Goal: Find specific page/section

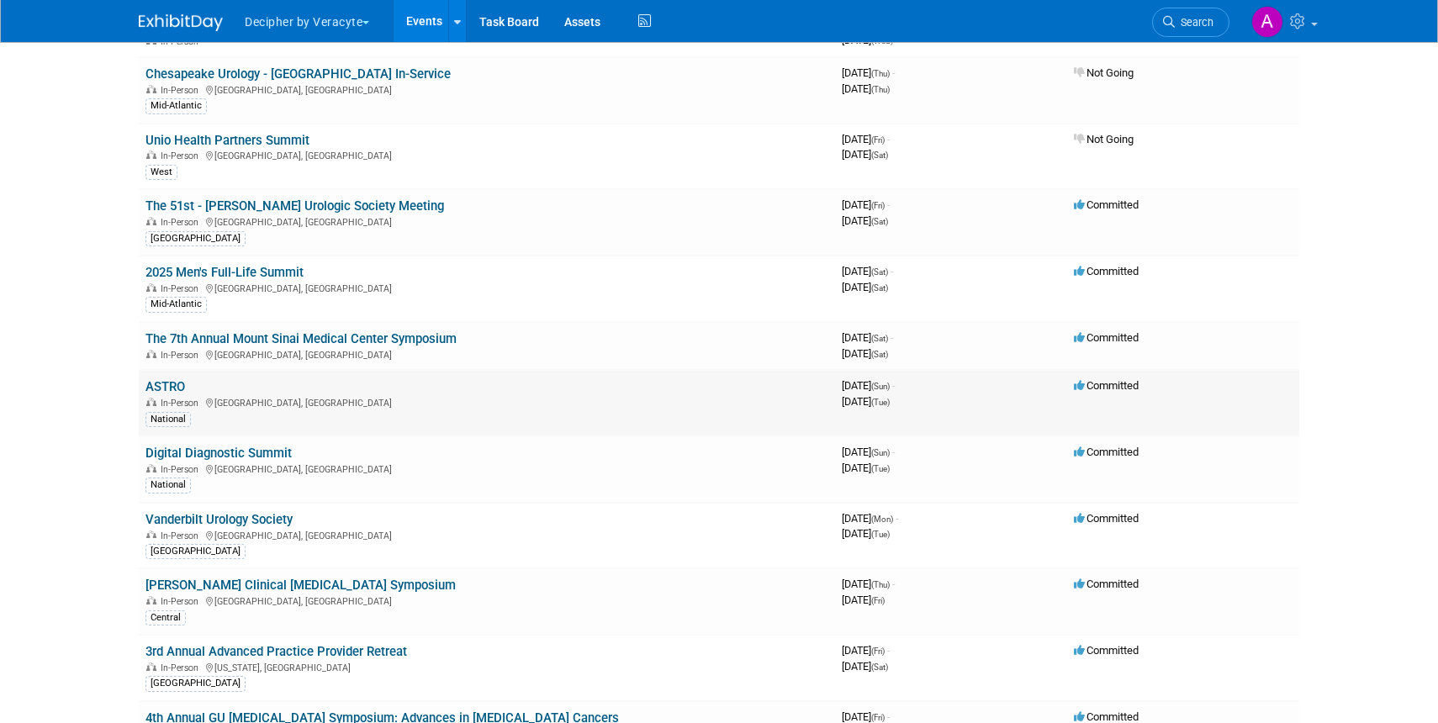
click at [168, 381] on link "ASTRO" at bounding box center [165, 386] width 40 height 15
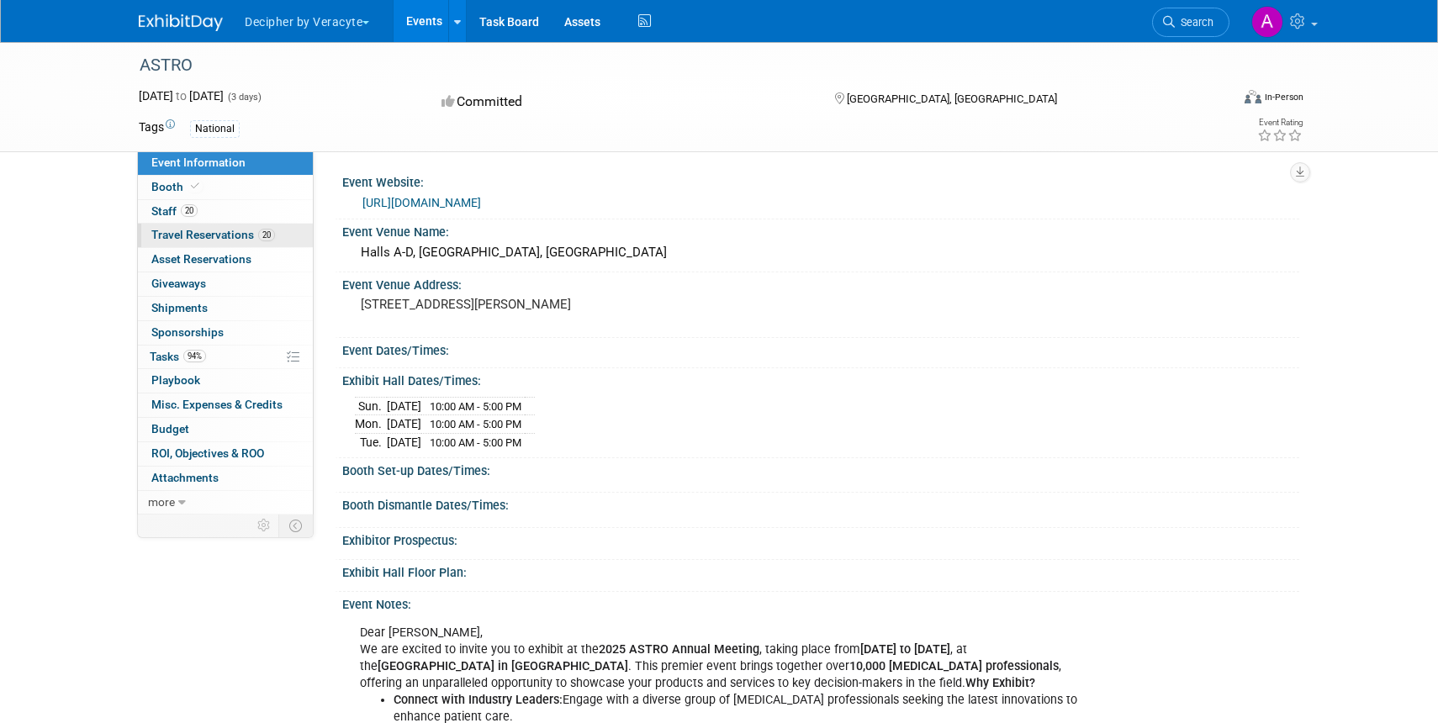
click at [208, 234] on span "Travel Reservations 20" at bounding box center [213, 234] width 124 height 13
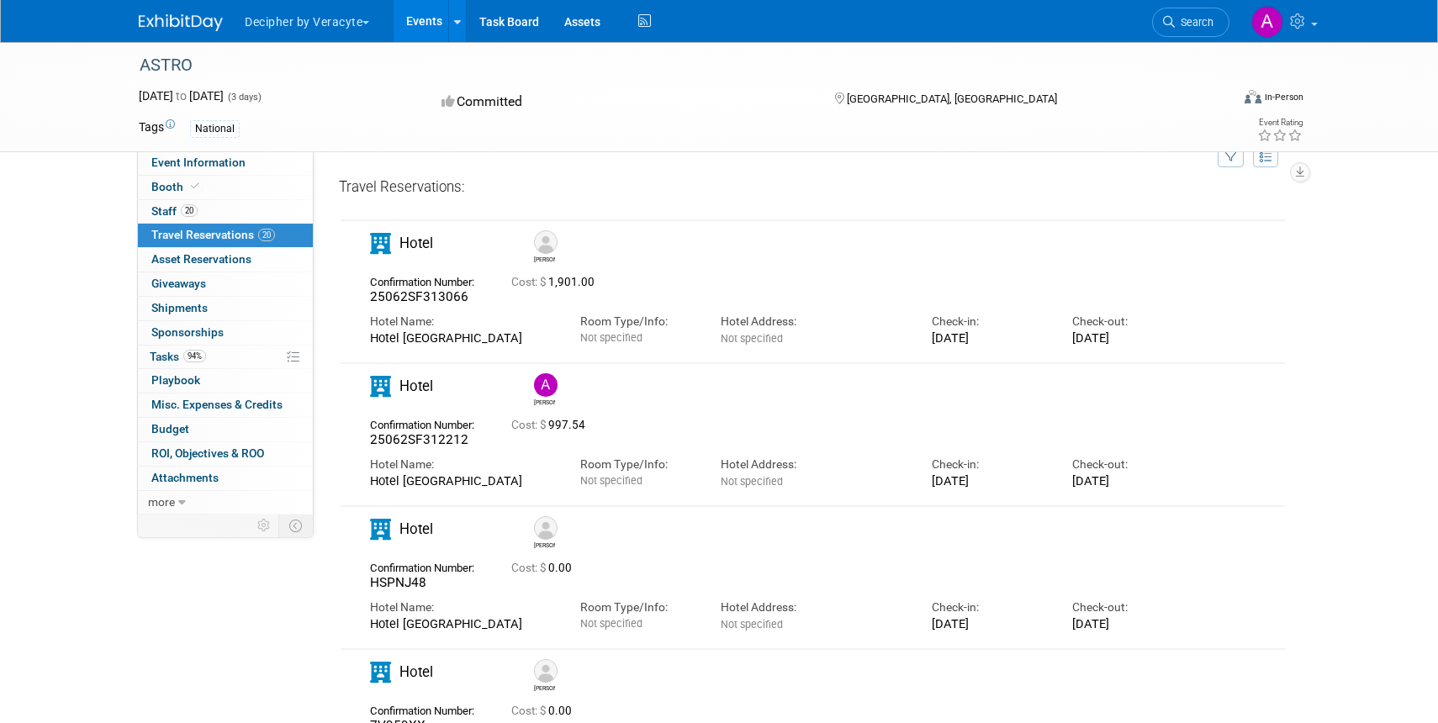
scroll to position [34, 0]
click at [161, 203] on link "20 Staff 20" at bounding box center [225, 212] width 175 height 24
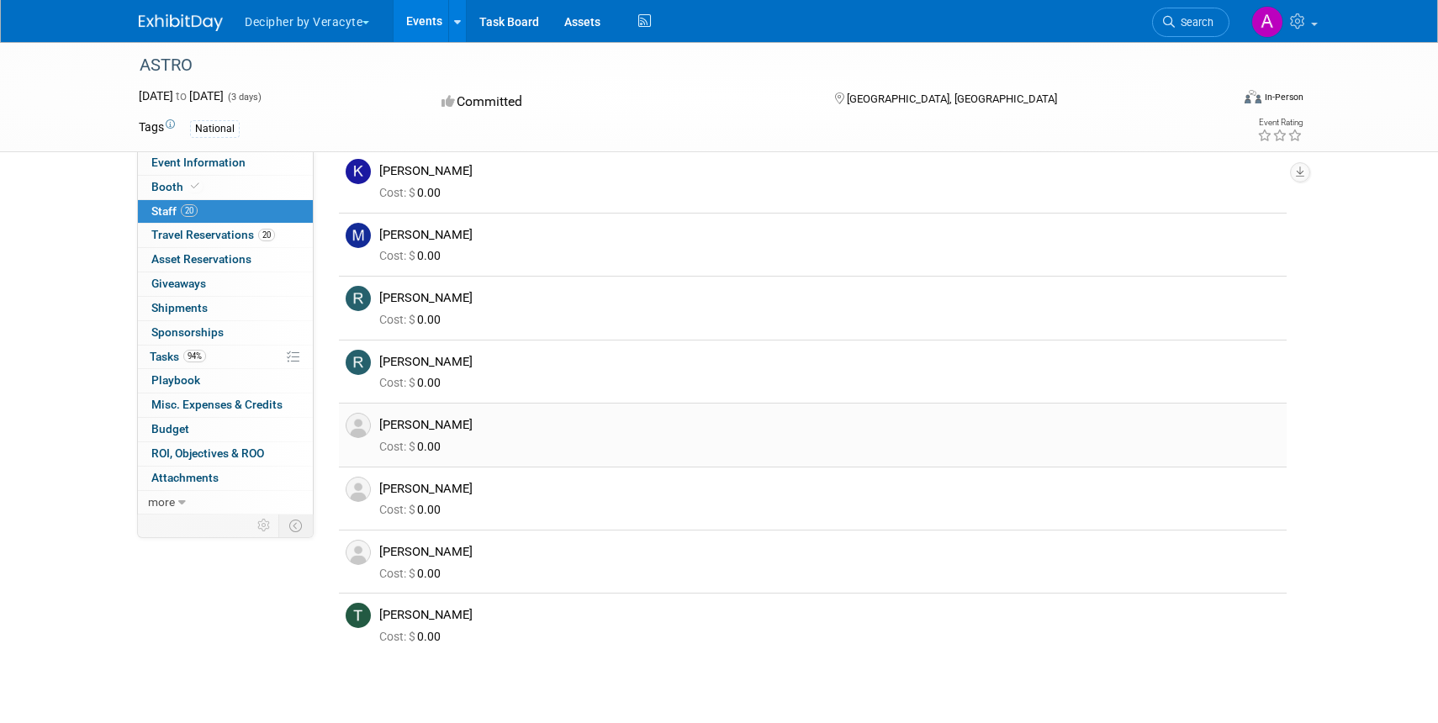
scroll to position [847, 0]
